Goal: Use online tool/utility: Use online tool/utility

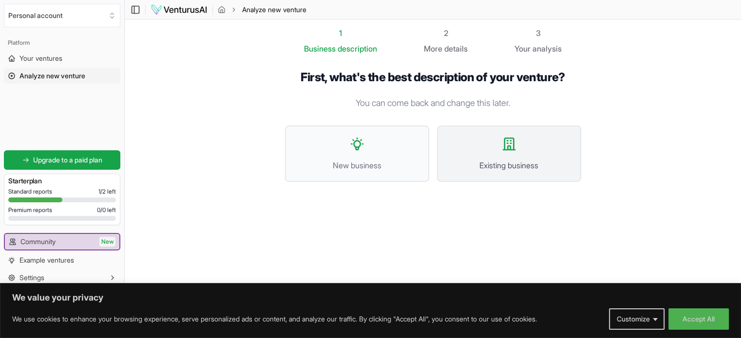
click at [492, 153] on button "Existing business" at bounding box center [509, 154] width 144 height 56
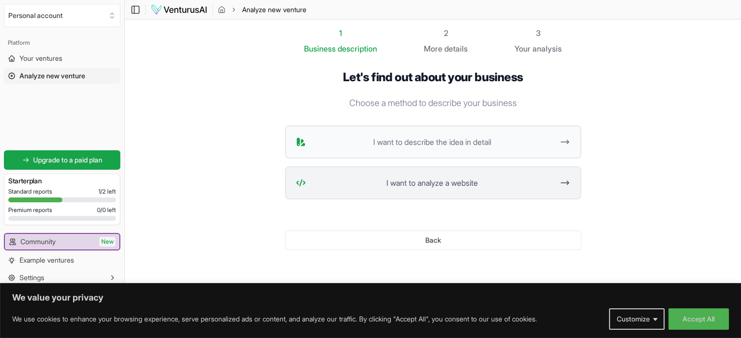
click at [411, 187] on span "I want to analyze a website" at bounding box center [432, 183] width 244 height 12
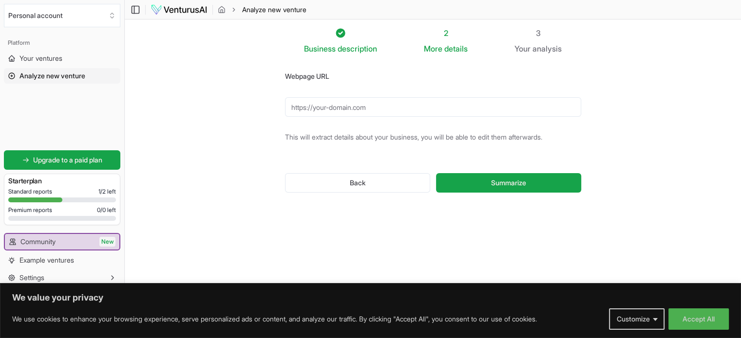
click at [353, 107] on input "Webpage URL" at bounding box center [433, 106] width 296 height 19
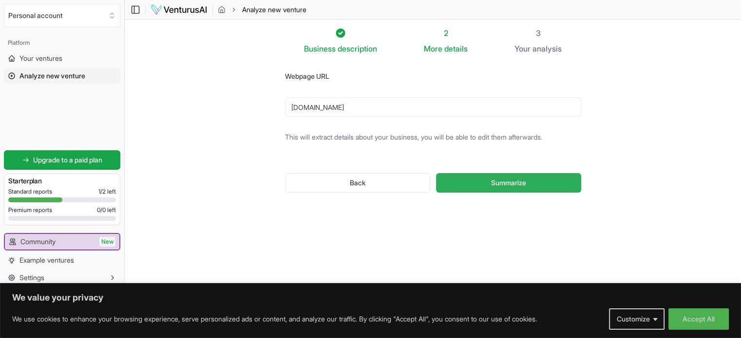
click at [467, 177] on button "Summarize" at bounding box center [508, 182] width 145 height 19
click at [291, 106] on input "[DOMAIN_NAME]" at bounding box center [433, 106] width 296 height 19
click at [494, 187] on span "Summarize" at bounding box center [508, 183] width 35 height 10
drag, startPoint x: 429, startPoint y: 110, endPoint x: 175, endPoint y: 92, distance: 253.9
click at [175, 92] on section "Business description 2 More details 3 Your analysis Webpage URL [DOMAIN_NAME] T…" at bounding box center [433, 154] width 616 height 270
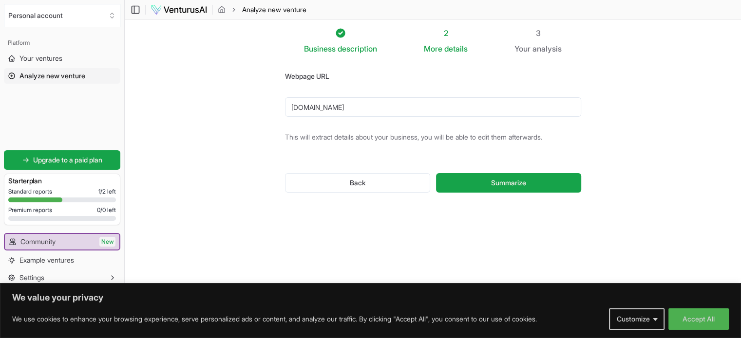
paste input "[URL][DOMAIN_NAME]"
type input "[URL][DOMAIN_NAME]"
click at [543, 187] on button "Summarize" at bounding box center [508, 182] width 145 height 19
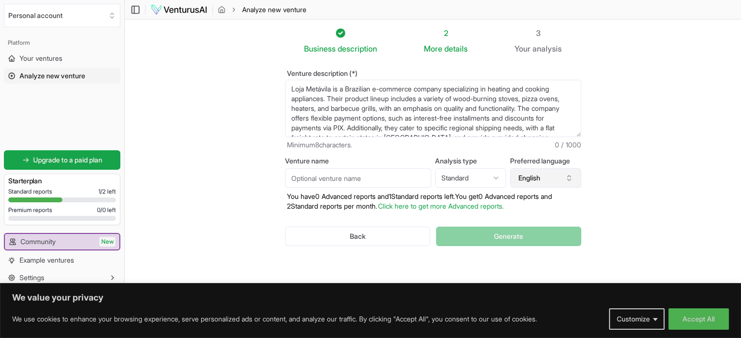
click at [524, 175] on button "English" at bounding box center [545, 178] width 71 height 19
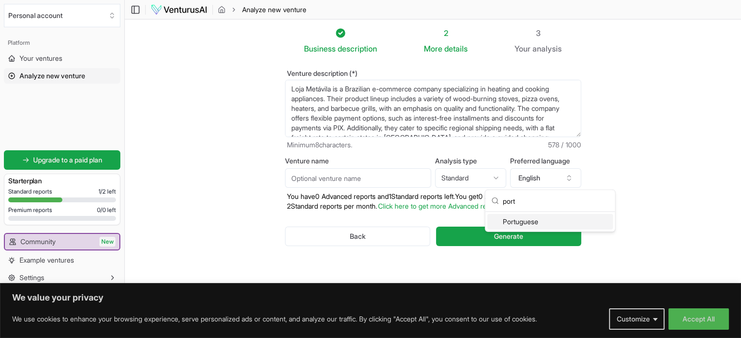
type input "port"
click at [526, 219] on div "Portuguese" at bounding box center [550, 222] width 126 height 16
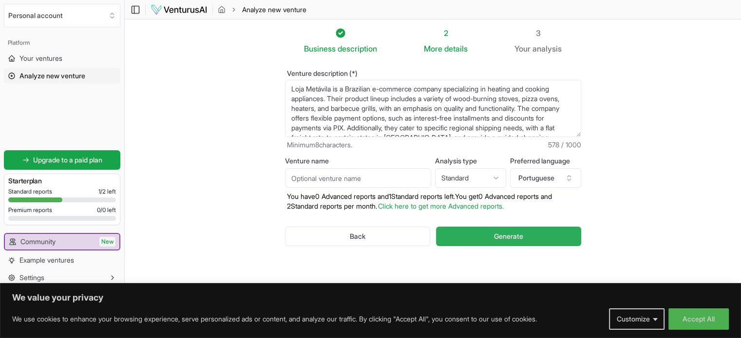
click at [524, 234] on button "Generate" at bounding box center [508, 236] width 145 height 19
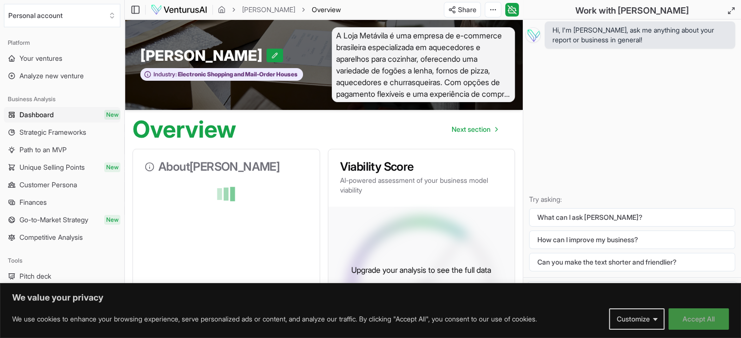
click at [703, 317] on button "Accept All" at bounding box center [698, 319] width 60 height 21
